Goal: Task Accomplishment & Management: Use online tool/utility

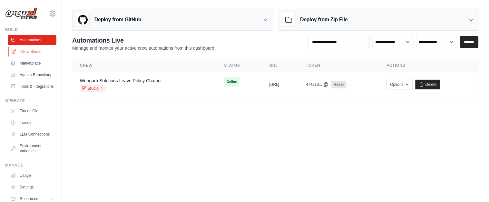
click at [31, 51] on link "Crew Studio" at bounding box center [32, 51] width 49 height 10
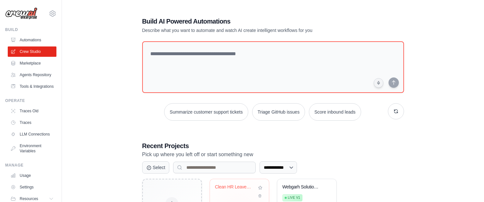
scroll to position [57, 0]
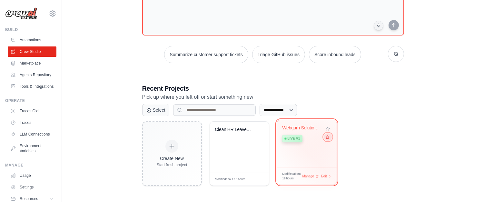
click at [325, 139] on icon at bounding box center [327, 137] width 4 height 4
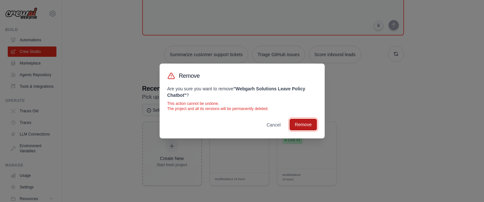
click at [304, 126] on button "Remove" at bounding box center [302, 125] width 27 height 12
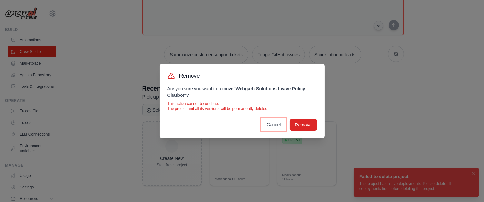
click at [277, 125] on button "Cancel" at bounding box center [273, 125] width 24 height 12
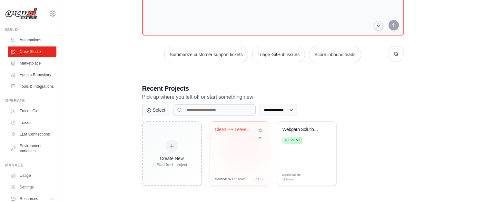
click at [244, 141] on div "Clean HR Leave Policy ChromaDB Chat..." at bounding box center [239, 147] width 59 height 51
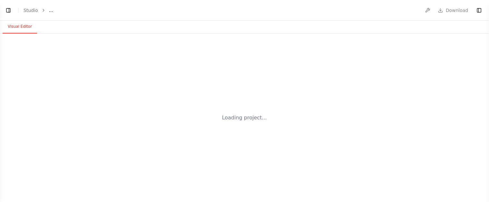
select select "****"
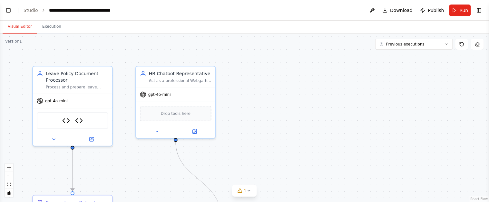
scroll to position [7773, 0]
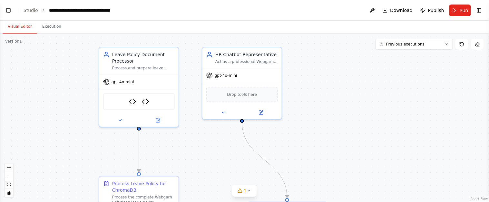
drag, startPoint x: 316, startPoint y: 76, endPoint x: 383, endPoint y: 61, distance: 69.2
click at [384, 62] on div ".deletable-edge-delete-btn { width: 20px; height: 20px; border: 0px solid #ffff…" at bounding box center [244, 118] width 489 height 168
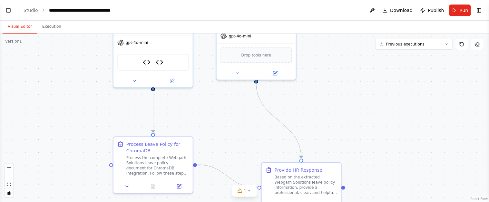
drag, startPoint x: 365, startPoint y: 155, endPoint x: 374, endPoint y: 113, distance: 42.9
click at [374, 113] on div ".deletable-edge-delete-btn { width: 20px; height: 20px; border: 0px solid #ffff…" at bounding box center [244, 118] width 489 height 168
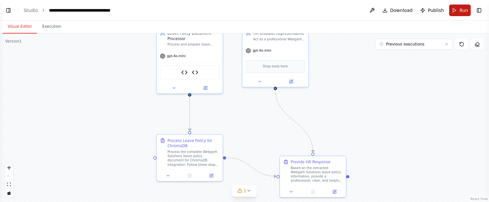
click at [453, 6] on button "Run" at bounding box center [460, 11] width 22 height 12
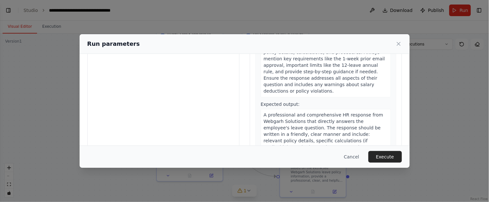
scroll to position [77, 0]
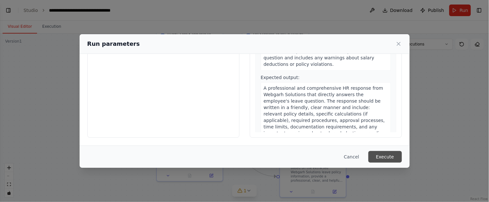
click at [388, 156] on button "Execute" at bounding box center [385, 157] width 34 height 12
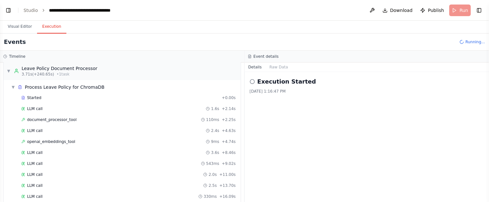
scroll to position [0, 0]
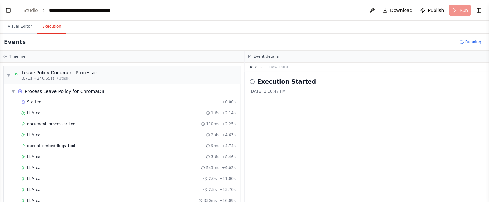
click at [17, 14] on header "**********" at bounding box center [244, 10] width 489 height 21
click at [17, 33] on button "Visual Editor" at bounding box center [20, 27] width 34 height 14
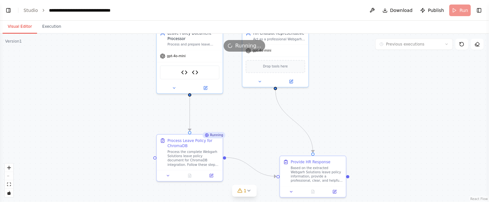
click at [18, 27] on button "Visual Editor" at bounding box center [20, 27] width 34 height 14
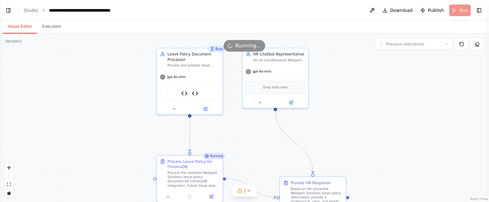
drag, startPoint x: 131, startPoint y: 75, endPoint x: 131, endPoint y: 96, distance: 20.9
click at [131, 96] on div ".deletable-edge-delete-btn { width: 20px; height: 20px; border: 0px solid #ffff…" at bounding box center [244, 118] width 489 height 168
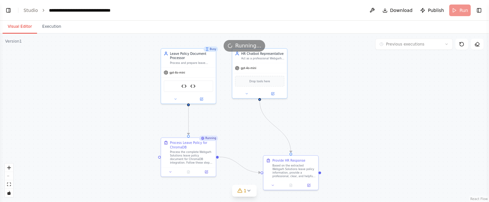
drag, startPoint x: 102, startPoint y: 83, endPoint x: 112, endPoint y: 77, distance: 12.0
click at [112, 77] on div ".deletable-edge-delete-btn { width: 20px; height: 20px; border: 0px solid #ffff…" at bounding box center [244, 118] width 489 height 168
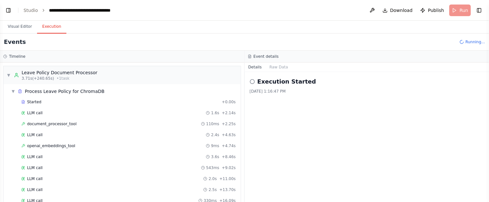
click at [50, 30] on button "Execution" at bounding box center [51, 27] width 29 height 14
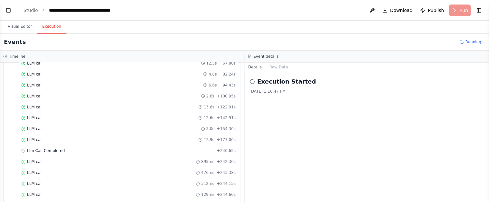
scroll to position [400, 0]
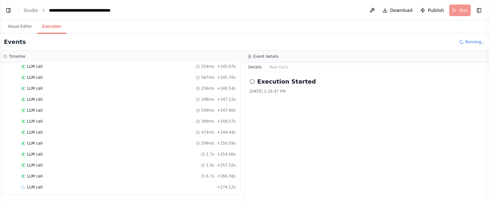
click at [0, 12] on header "**********" at bounding box center [244, 10] width 489 height 21
click at [9, 5] on header "**********" at bounding box center [244, 10] width 489 height 21
click at [7, 13] on button "Toggle Left Sidebar" at bounding box center [8, 10] width 9 height 9
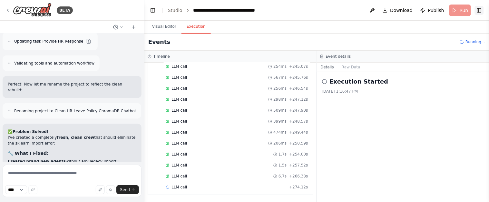
click at [481, 12] on button "Toggle Right Sidebar" at bounding box center [479, 10] width 9 height 9
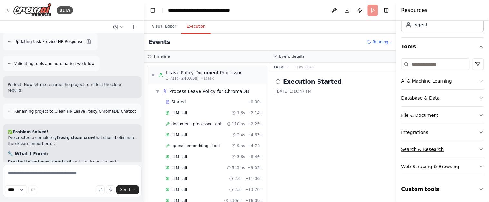
scroll to position [45, 0]
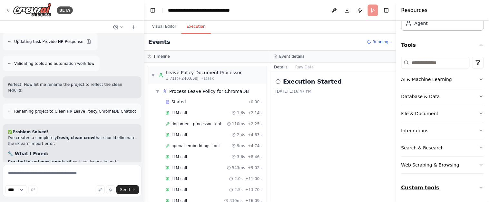
click at [479, 190] on icon "button" at bounding box center [481, 187] width 5 height 5
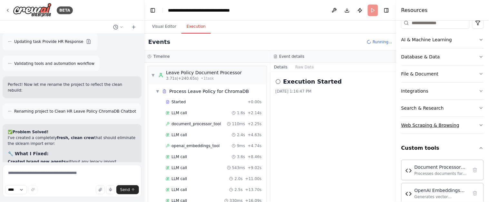
scroll to position [120, 0]
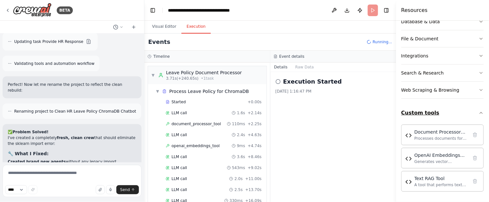
click at [479, 110] on icon "button" at bounding box center [481, 112] width 5 height 5
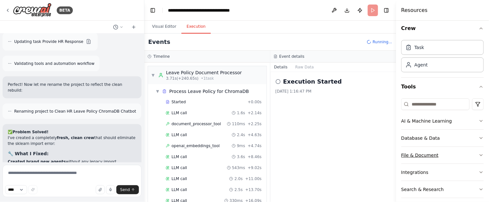
scroll to position [0, 0]
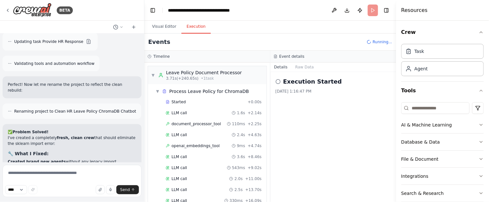
click at [391, 12] on header "**********" at bounding box center [270, 10] width 252 height 21
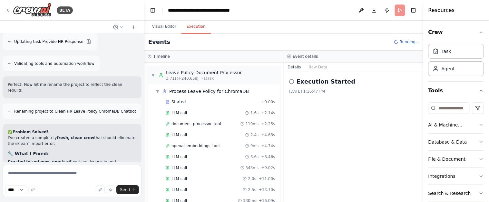
drag, startPoint x: 398, startPoint y: 6, endPoint x: 456, endPoint y: 11, distance: 57.6
click at [456, 11] on div "Resources Crew Task Agent Tools AI & Machine Learning Database & Data File & Do…" at bounding box center [456, 101] width 66 height 202
click at [414, 8] on button "Toggle Right Sidebar" at bounding box center [413, 10] width 9 height 9
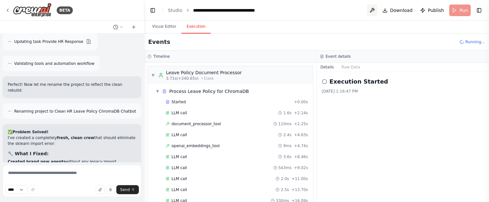
click at [373, 11] on button at bounding box center [372, 11] width 10 height 12
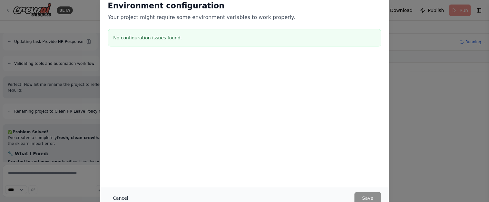
click at [114, 201] on button "Cancel" at bounding box center [120, 198] width 25 height 12
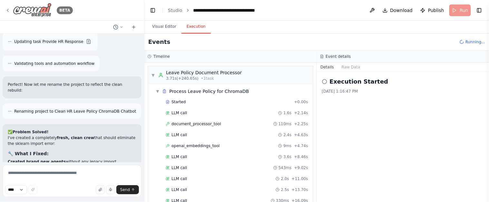
click at [34, 15] on img at bounding box center [32, 10] width 39 height 15
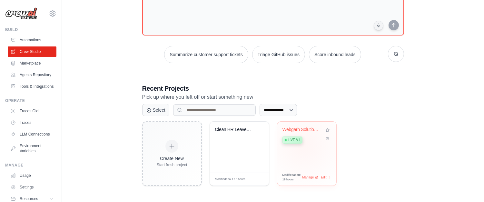
click at [427, 107] on div "**********" at bounding box center [272, 72] width 401 height 247
click at [321, 148] on div "Webgarh Solutions Leave Policy Chat... Live v1" at bounding box center [306, 145] width 59 height 47
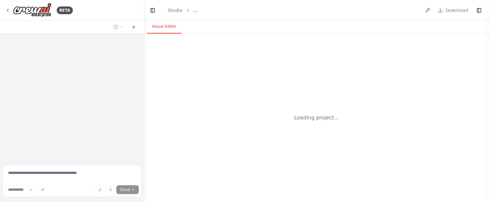
select select "****"
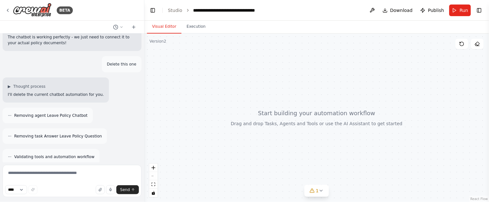
scroll to position [2547, 0]
click at [52, 171] on textarea at bounding box center [72, 181] width 139 height 32
type textarea "**********"
click at [127, 192] on button "Send" at bounding box center [127, 189] width 23 height 9
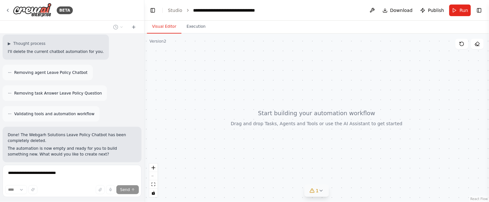
click at [321, 193] on icon at bounding box center [321, 190] width 5 height 5
click at [344, 163] on icon at bounding box center [346, 161] width 5 height 5
drag, startPoint x: 272, startPoint y: 105, endPoint x: 274, endPoint y: 115, distance: 10.2
click at [274, 115] on div at bounding box center [316, 118] width 345 height 168
click at [10, 8] on icon at bounding box center [7, 10] width 5 height 5
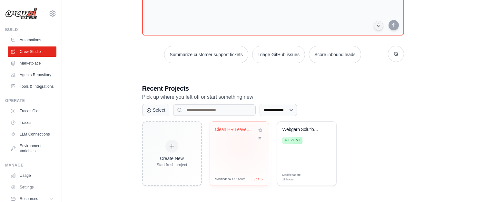
click at [242, 144] on div "Clean HR Leave Policy ChromaDB Chat..." at bounding box center [239, 147] width 59 height 51
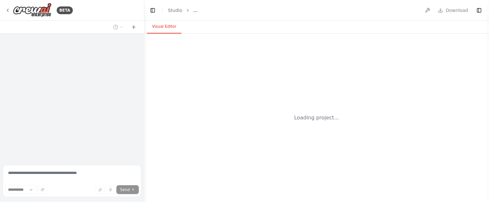
select select "****"
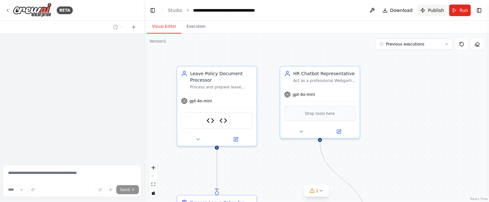
click at [433, 8] on span "Publish" at bounding box center [436, 10] width 16 height 6
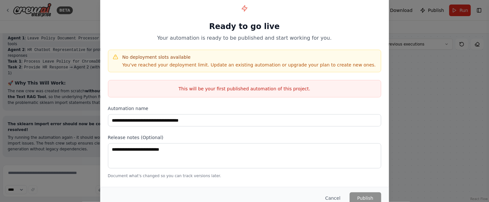
scroll to position [7773, 0]
click at [342, 199] on button "Cancel" at bounding box center [332, 198] width 25 height 12
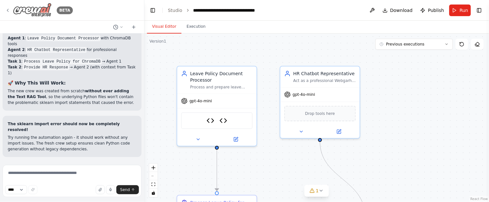
click at [13, 11] on img at bounding box center [32, 10] width 39 height 15
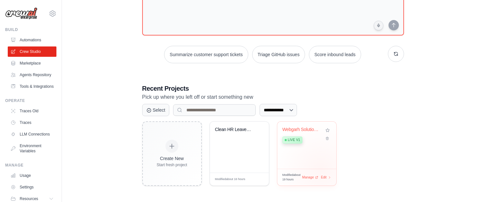
click at [320, 173] on div "Modified about 19 hours Manage Edit" at bounding box center [306, 177] width 49 height 9
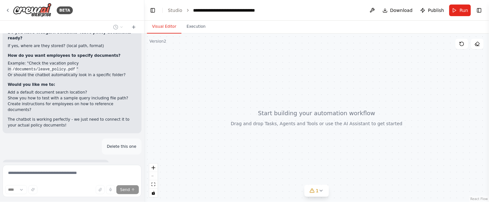
scroll to position [2590, 0]
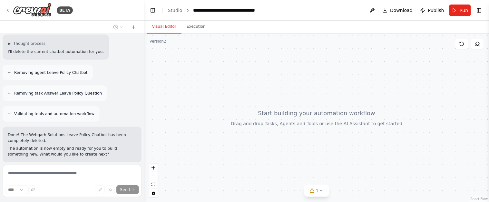
drag, startPoint x: 251, startPoint y: 66, endPoint x: 249, endPoint y: 85, distance: 18.4
click at [249, 85] on div at bounding box center [316, 118] width 345 height 168
drag, startPoint x: 241, startPoint y: 75, endPoint x: 251, endPoint y: 84, distance: 13.7
click at [251, 84] on div at bounding box center [316, 118] width 345 height 168
drag, startPoint x: 409, startPoint y: 86, endPoint x: 345, endPoint y: 90, distance: 63.9
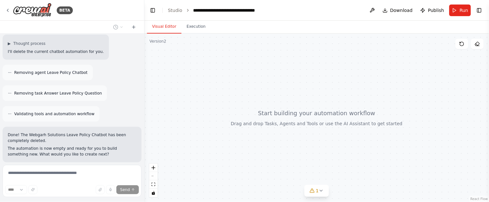
click at [346, 90] on div at bounding box center [316, 118] width 345 height 168
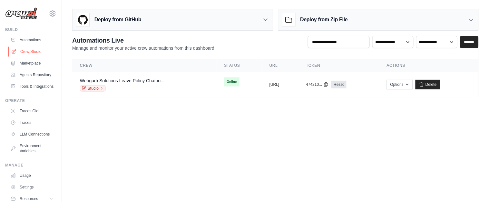
click at [22, 49] on link "Crew Studio" at bounding box center [32, 51] width 49 height 10
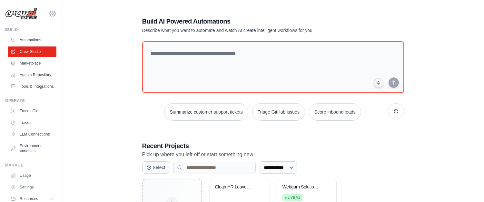
click at [50, 15] on icon at bounding box center [53, 14] width 8 height 8
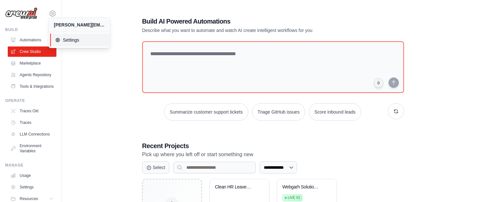
click at [57, 37] on icon at bounding box center [57, 39] width 5 height 5
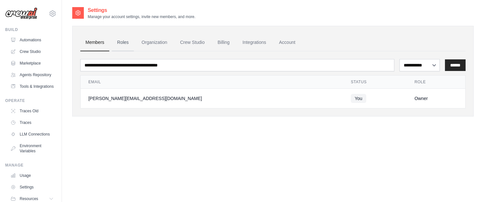
click at [132, 42] on link "Roles" at bounding box center [123, 42] width 22 height 17
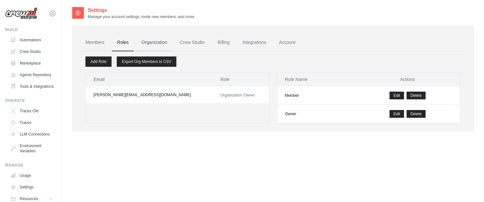
click at [164, 41] on link "Organization" at bounding box center [154, 42] width 36 height 17
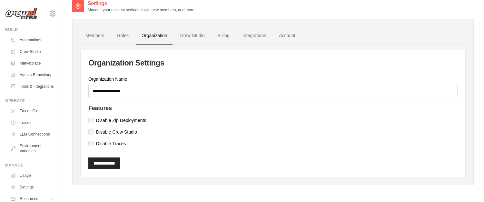
scroll to position [13, 0]
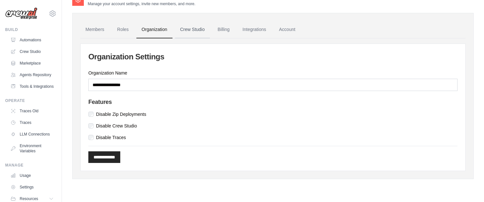
click at [197, 29] on link "Crew Studio" at bounding box center [192, 29] width 35 height 17
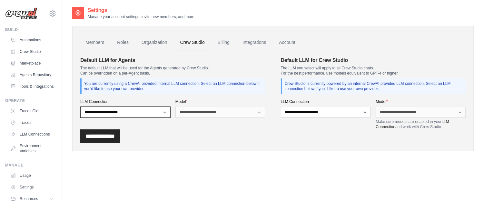
select select "******"
click at [80, 107] on select "**********" at bounding box center [125, 112] width 90 height 11
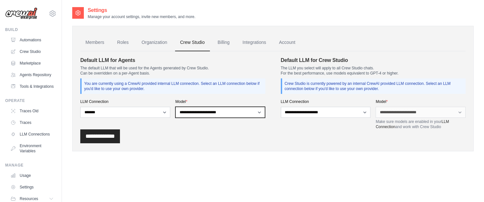
select select "**********"
click at [175, 107] on select "**********" at bounding box center [220, 112] width 90 height 11
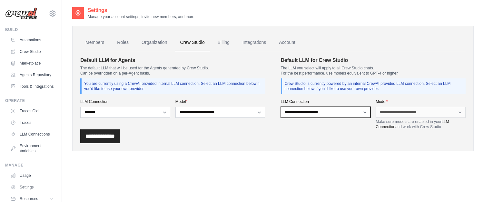
select select "******"
click at [281, 107] on select "**********" at bounding box center [326, 112] width 90 height 11
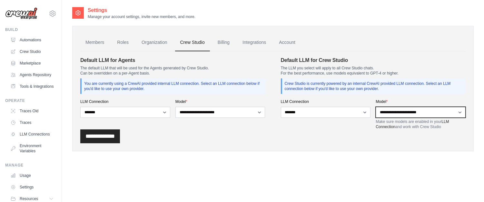
select select "**********"
click at [375, 107] on select "**********" at bounding box center [420, 112] width 90 height 11
click at [120, 137] on input "**********" at bounding box center [100, 136] width 40 height 14
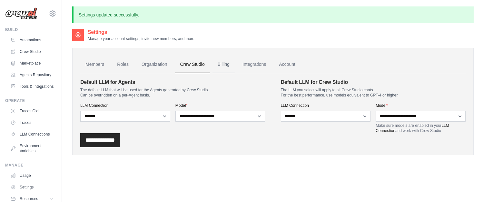
click at [228, 61] on link "Billing" at bounding box center [223, 64] width 22 height 17
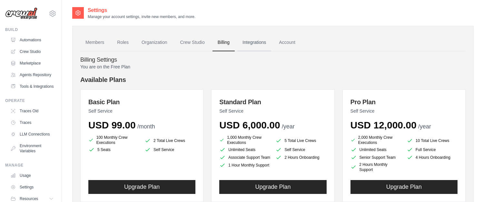
click at [249, 43] on link "Integrations" at bounding box center [254, 42] width 34 height 17
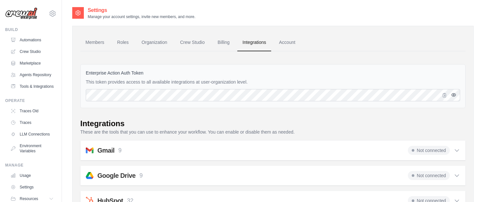
click at [455, 95] on icon "button" at bounding box center [454, 94] width 4 height 3
click at [455, 95] on icon "button" at bounding box center [454, 95] width 4 height 4
click at [292, 40] on link "Account" at bounding box center [287, 42] width 27 height 17
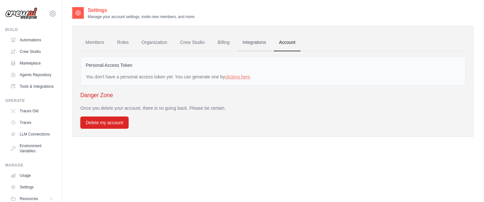
click at [261, 41] on link "Integrations" at bounding box center [254, 42] width 34 height 17
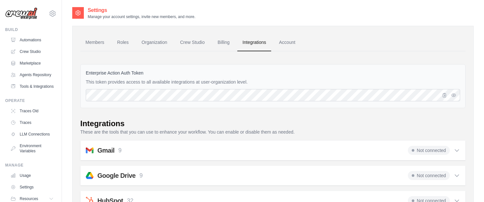
scroll to position [43, 0]
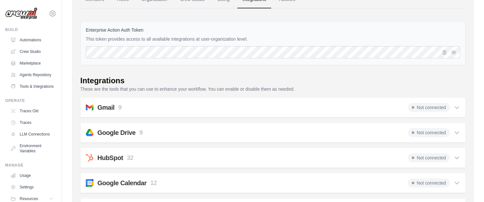
click at [453, 104] on icon at bounding box center [456, 107] width 6 height 6
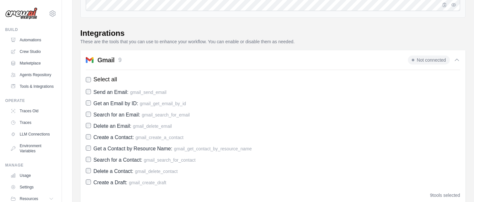
scroll to position [86, 0]
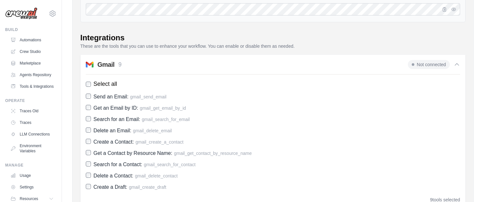
click at [432, 67] on span "Not connected" at bounding box center [429, 64] width 42 height 9
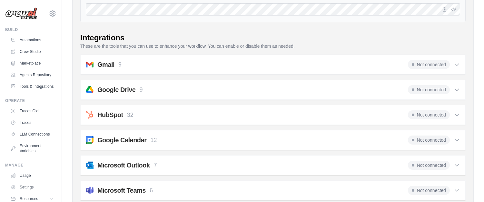
click at [432, 67] on span "Not connected" at bounding box center [429, 64] width 42 height 9
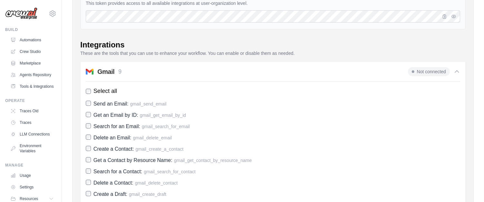
scroll to position [0, 0]
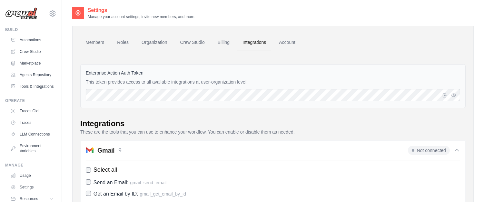
click at [458, 149] on icon at bounding box center [456, 150] width 6 height 6
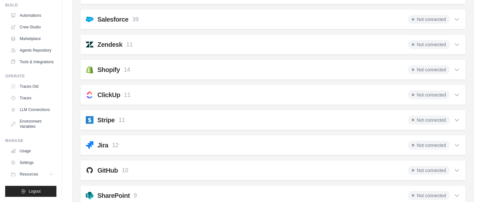
scroll to position [534, 0]
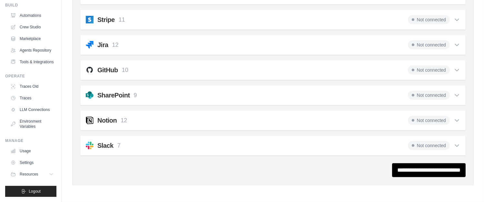
click at [429, 145] on span "Not connected" at bounding box center [429, 145] width 42 height 9
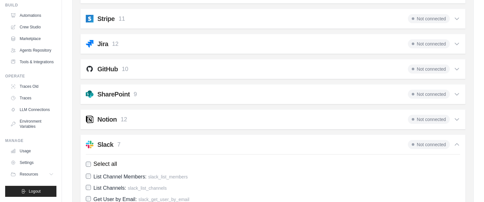
click at [429, 145] on span "Not connected" at bounding box center [429, 144] width 42 height 9
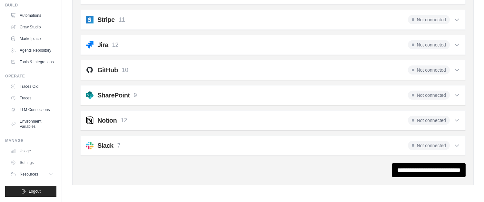
click at [416, 147] on span "Not connected" at bounding box center [429, 145] width 42 height 9
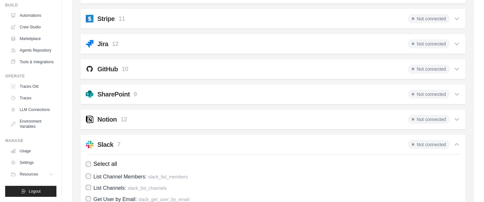
scroll to position [645, 0]
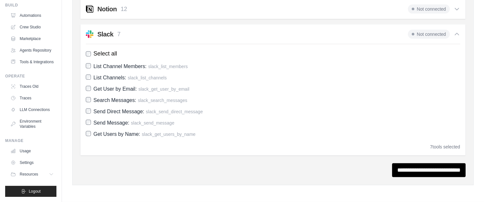
click at [88, 51] on label "Select all" at bounding box center [273, 53] width 374 height 9
click at [119, 135] on span "Get Users by Name:" at bounding box center [116, 133] width 47 height 5
click at [122, 121] on span "Send Message:" at bounding box center [111, 122] width 36 height 5
click at [111, 99] on span "Search Messages:" at bounding box center [114, 99] width 43 height 5
click at [116, 70] on span "List Channel Members: slack_list_members" at bounding box center [140, 66] width 94 height 9
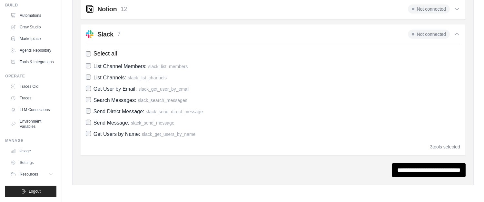
click at [93, 47] on div "Select all List Channel Members: slack_list_members List Channels: slack_list_c…" at bounding box center [273, 97] width 374 height 106
click at [456, 37] on div "Not connected" at bounding box center [434, 34] width 52 height 9
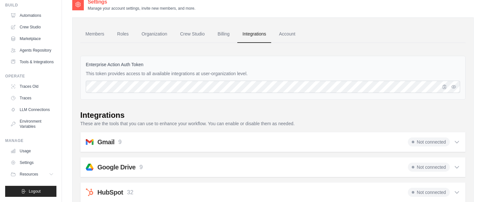
scroll to position [0, 0]
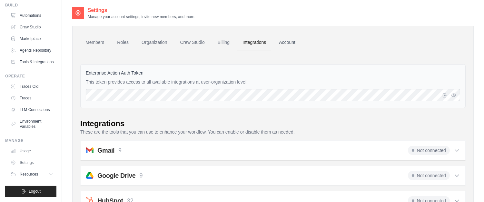
click at [297, 39] on link "Account" at bounding box center [287, 42] width 27 height 17
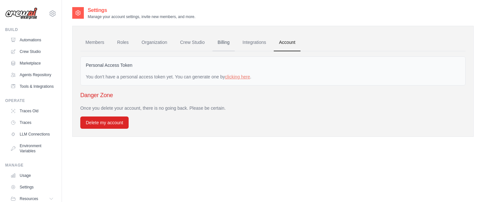
click at [226, 44] on link "Billing" at bounding box center [223, 42] width 22 height 17
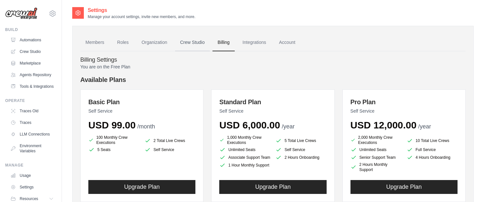
click at [187, 38] on link "Crew Studio" at bounding box center [192, 42] width 35 height 17
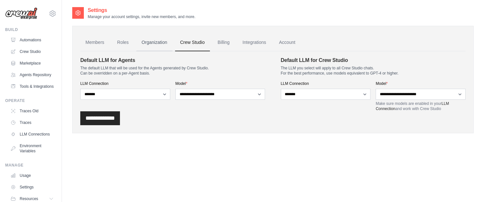
click at [161, 43] on link "Organization" at bounding box center [154, 42] width 36 height 17
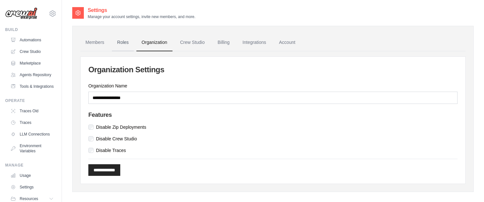
click at [122, 41] on link "Roles" at bounding box center [123, 42] width 22 height 17
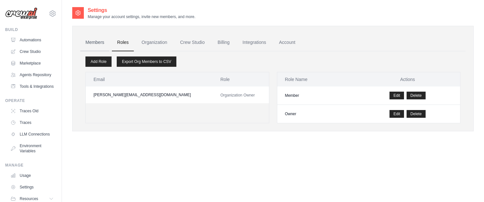
click at [95, 44] on link "Members" at bounding box center [94, 42] width 29 height 17
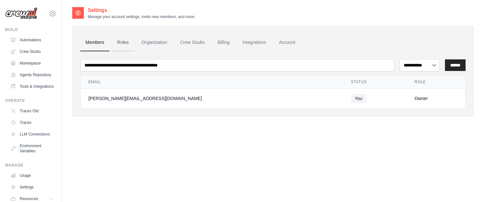
click at [122, 43] on link "Roles" at bounding box center [123, 42] width 22 height 17
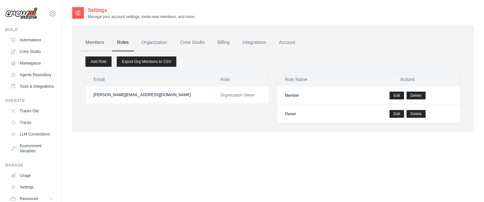
click at [94, 44] on link "Members" at bounding box center [94, 42] width 29 height 17
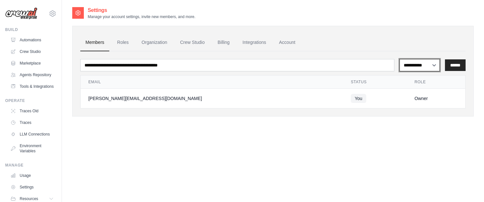
click at [415, 156] on div "**********" at bounding box center [272, 107] width 401 height 202
click at [26, 16] on img at bounding box center [21, 13] width 32 height 12
click at [18, 13] on img at bounding box center [21, 13] width 32 height 12
click at [31, 55] on link "Crew Studio" at bounding box center [32, 51] width 49 height 10
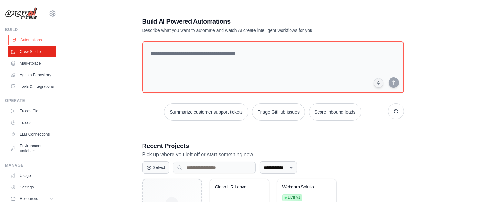
click at [29, 38] on link "Automations" at bounding box center [32, 40] width 49 height 10
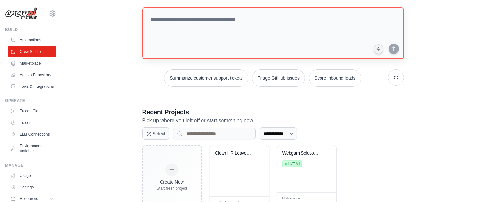
scroll to position [57, 0]
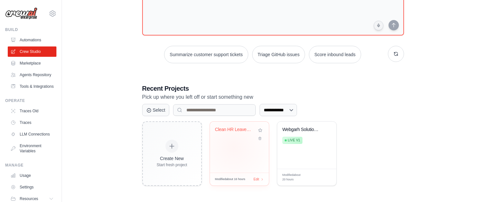
click at [233, 147] on div "Clean HR Leave Policy ChromaDB Chat..." at bounding box center [239, 147] width 59 height 51
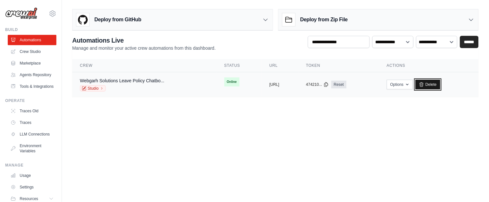
click at [440, 87] on link "Delete" at bounding box center [427, 85] width 25 height 10
click at [440, 85] on link "Delete" at bounding box center [427, 85] width 25 height 10
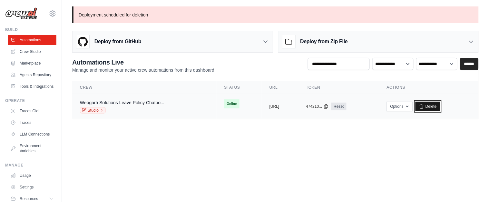
click at [440, 107] on link "Delete" at bounding box center [427, 107] width 25 height 10
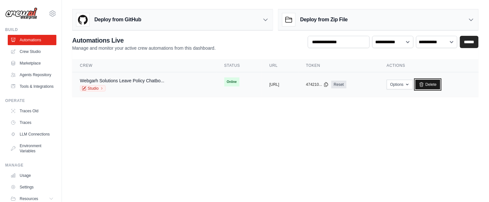
click at [440, 86] on link "Delete" at bounding box center [427, 85] width 25 height 10
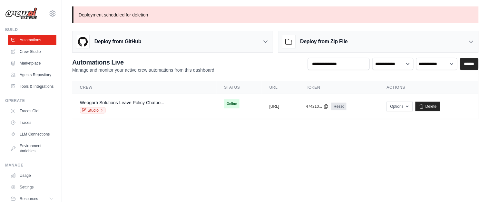
click at [374, 119] on main "Deployment scheduled for deletion Deploy from GitHub Deploy your project direct…" at bounding box center [275, 66] width 427 height 133
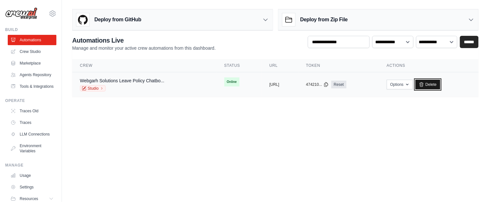
click at [424, 85] on icon at bounding box center [421, 84] width 5 height 5
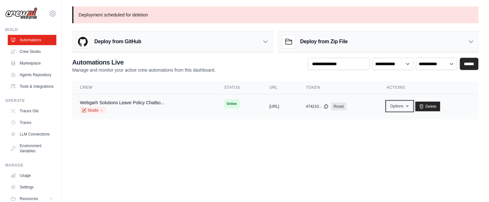
click at [413, 107] on button "Options" at bounding box center [400, 106] width 26 height 10
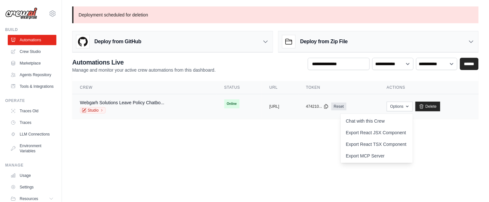
click at [267, 95] on td "copied [URL]" at bounding box center [280, 106] width 37 height 25
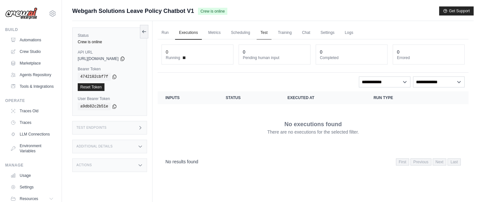
click at [268, 34] on link "Test" at bounding box center [264, 33] width 15 height 14
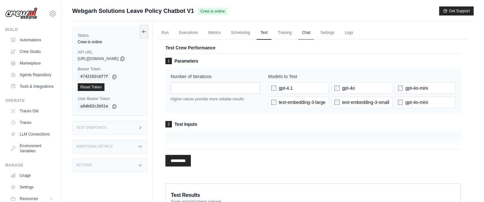
click at [314, 29] on link "Chat" at bounding box center [306, 33] width 16 height 14
click at [165, 31] on link "Run" at bounding box center [165, 33] width 15 height 14
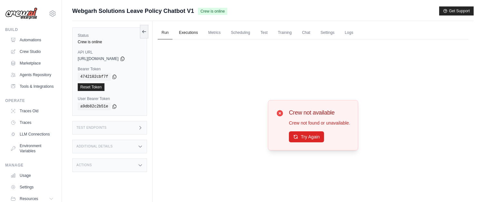
click at [200, 34] on link "Executions" at bounding box center [188, 33] width 27 height 14
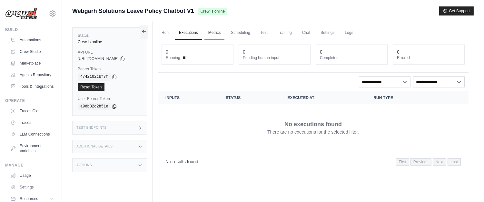
click at [225, 35] on link "Metrics" at bounding box center [214, 33] width 20 height 14
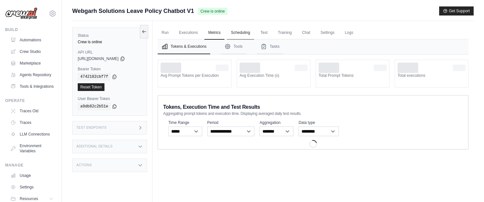
click at [236, 34] on link "Scheduling" at bounding box center [240, 33] width 27 height 14
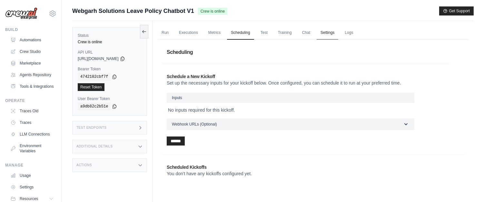
click at [338, 35] on link "Settings" at bounding box center [328, 33] width 22 height 14
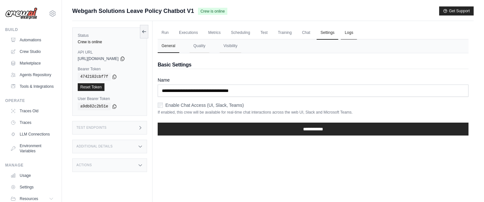
click at [357, 31] on link "Logs" at bounding box center [349, 33] width 16 height 14
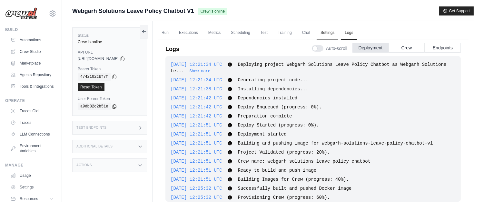
click at [331, 33] on link "Settings" at bounding box center [328, 33] width 22 height 14
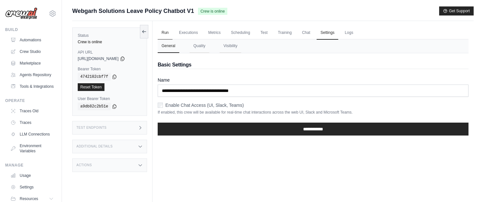
click at [165, 29] on link "Run" at bounding box center [165, 33] width 15 height 14
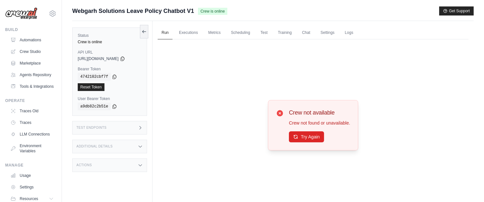
click at [136, 167] on div "Actions" at bounding box center [109, 165] width 75 height 14
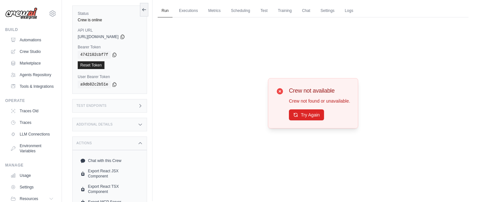
scroll to position [43, 0]
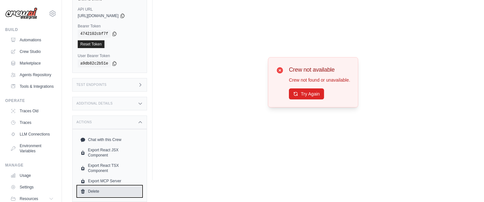
click at [96, 193] on link "Delete" at bounding box center [110, 191] width 64 height 10
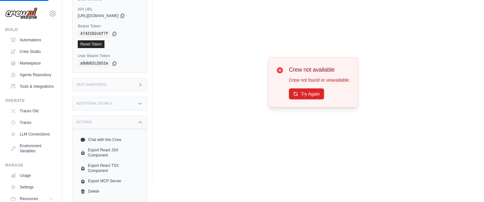
scroll to position [0, 0]
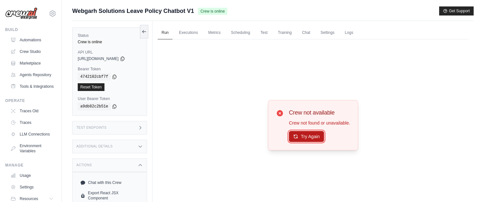
click at [305, 140] on button "Try Again" at bounding box center [306, 136] width 35 height 11
click at [35, 52] on link "Crew Studio" at bounding box center [32, 51] width 49 height 10
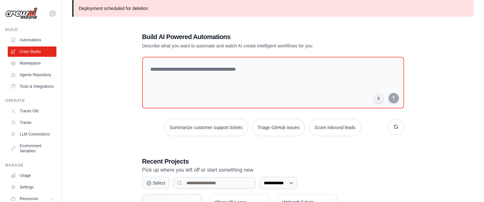
scroll to position [79, 0]
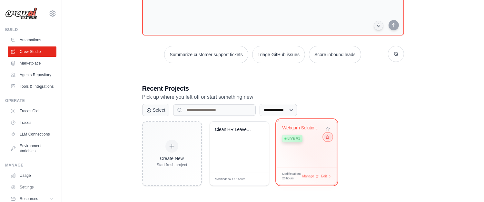
click at [325, 138] on icon at bounding box center [327, 137] width 4 height 4
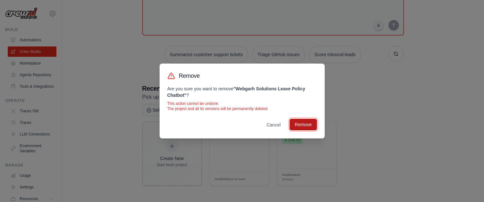
click at [306, 123] on button "Remove" at bounding box center [302, 125] width 27 height 12
click at [277, 125] on button "Cancel" at bounding box center [273, 125] width 24 height 12
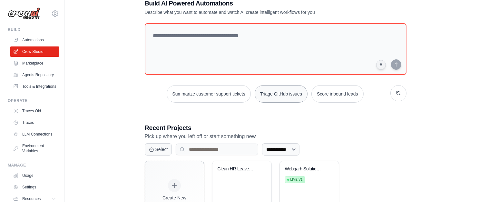
scroll to position [0, 0]
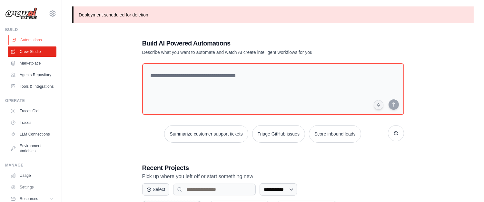
click at [48, 37] on link "Automations" at bounding box center [32, 40] width 49 height 10
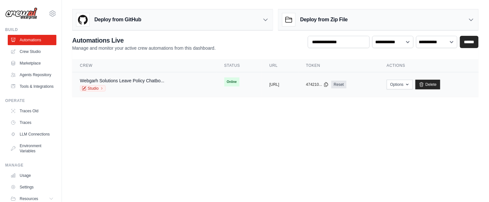
click at [224, 84] on span "Online" at bounding box center [231, 81] width 15 height 9
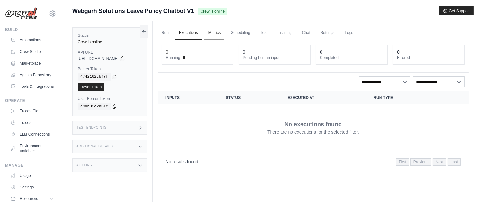
click at [225, 29] on link "Metrics" at bounding box center [214, 33] width 20 height 14
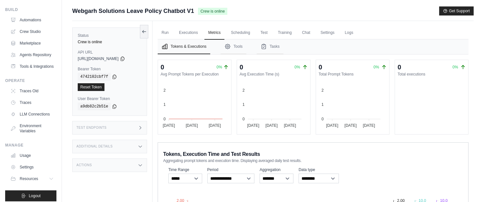
scroll to position [40, 0]
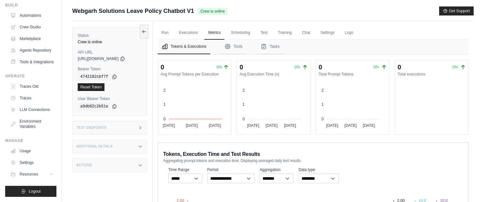
click at [118, 115] on div "Status Crew is online API URL copied https://webgarh-solutions-leave-policy-cha…" at bounding box center [109, 71] width 75 height 88
click at [122, 125] on div "Test Endpoints" at bounding box center [109, 128] width 75 height 14
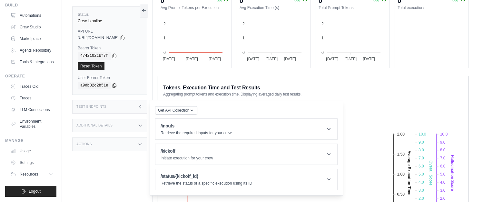
scroll to position [123, 0]
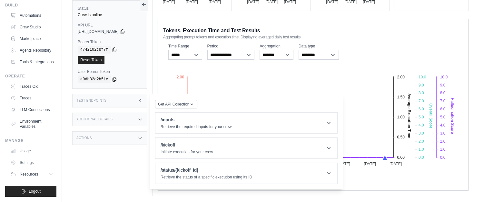
click at [121, 110] on div "Status Crew is online API URL copied https://webgarh-solutions-leave-policy-cha…" at bounding box center [112, 95] width 80 height 202
click at [118, 121] on div "Additional Details" at bounding box center [109, 119] width 75 height 14
click at [122, 182] on div "Actions" at bounding box center [109, 176] width 75 height 14
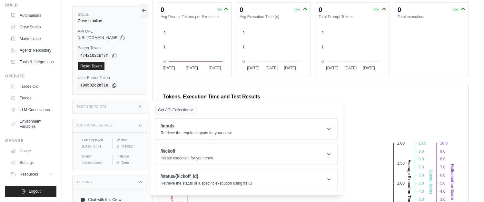
scroll to position [0, 0]
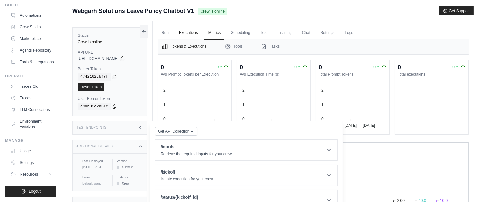
click at [193, 29] on link "Executions" at bounding box center [188, 33] width 27 height 14
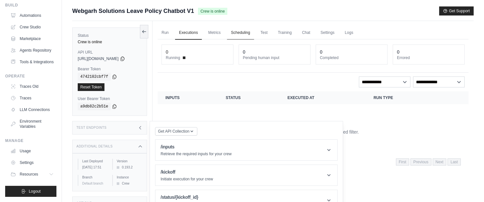
click at [254, 29] on link "Scheduling" at bounding box center [240, 33] width 27 height 14
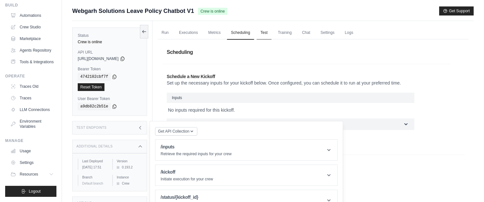
click at [268, 30] on link "Test" at bounding box center [264, 33] width 15 height 14
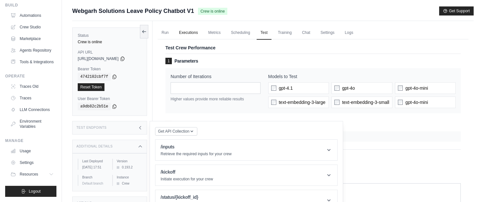
click at [189, 34] on link "Executions" at bounding box center [188, 33] width 27 height 14
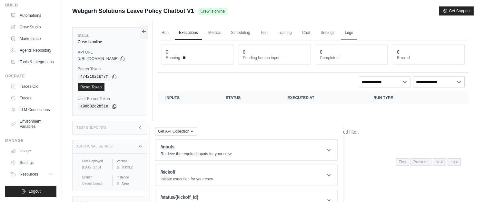
click at [351, 31] on link "Logs" at bounding box center [349, 33] width 16 height 14
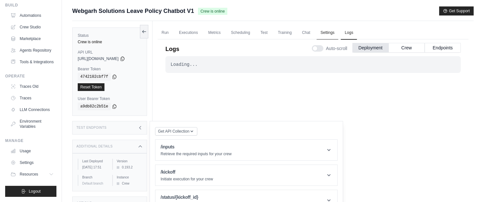
click at [338, 34] on link "Settings" at bounding box center [328, 33] width 22 height 14
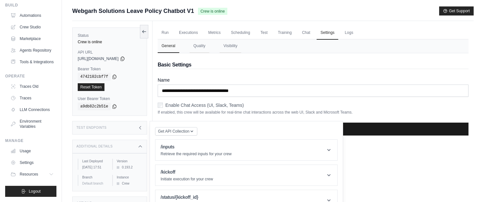
click at [374, 128] on input "**********" at bounding box center [313, 128] width 311 height 13
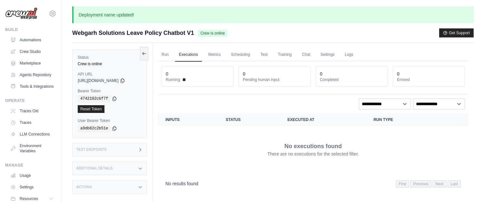
click at [96, 64] on div "Crew is online" at bounding box center [110, 63] width 64 height 5
click at [125, 79] on icon at bounding box center [122, 80] width 5 height 5
click at [456, 30] on button "Get Support" at bounding box center [456, 32] width 34 height 9
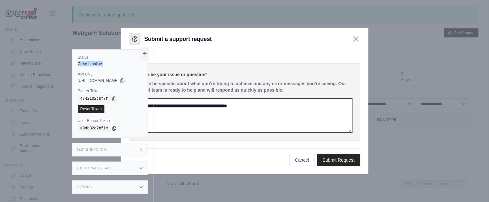
drag, startPoint x: 222, startPoint y: 109, endPoint x: 226, endPoint y: 108, distance: 4.5
click at [222, 109] on textarea at bounding box center [244, 115] width 215 height 34
type textarea "**********"
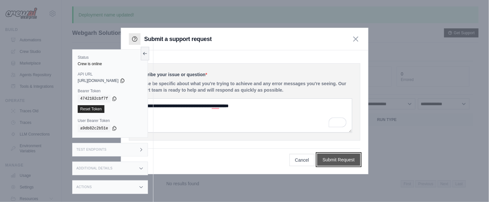
click at [353, 156] on button "Submit Request" at bounding box center [338, 159] width 43 height 12
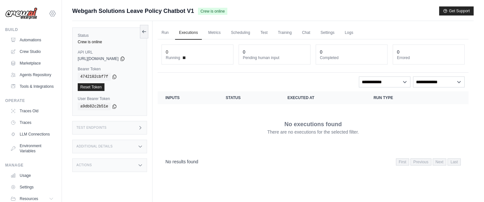
click at [49, 14] on icon at bounding box center [53, 14] width 8 height 8
click at [27, 10] on img at bounding box center [21, 13] width 32 height 12
click at [31, 50] on link "Crew Studio" at bounding box center [32, 51] width 49 height 10
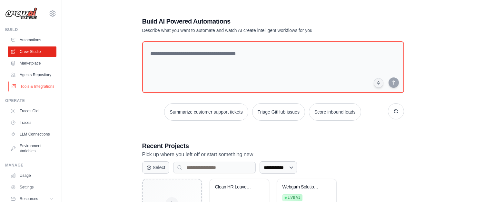
click at [35, 92] on link "Tools & Integrations" at bounding box center [32, 86] width 49 height 10
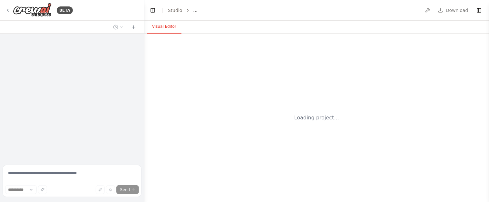
select select "****"
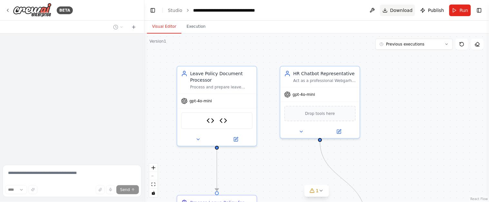
click at [391, 12] on button "Download" at bounding box center [397, 11] width 35 height 12
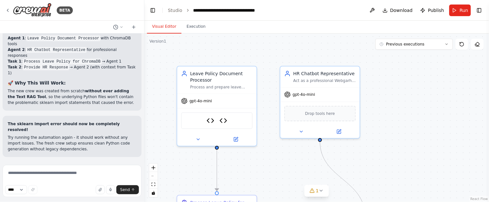
scroll to position [7773, 0]
click at [422, 97] on div ".deletable-edge-delete-btn { width: 20px; height: 20px; border: 0px solid #ffff…" at bounding box center [316, 118] width 345 height 168
